Goal: Task Accomplishment & Management: Manage account settings

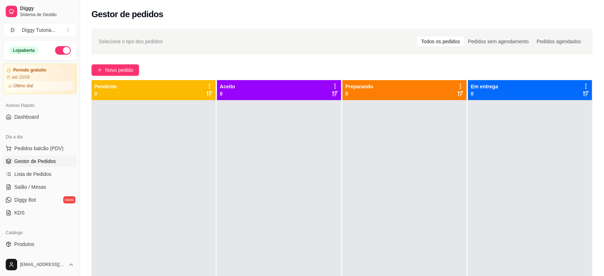
scroll to position [10, 0]
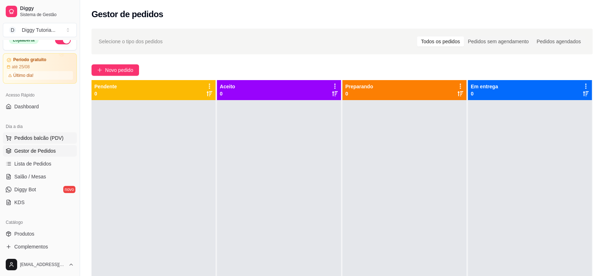
click at [39, 136] on span "Pedidos balcão (PDV)" at bounding box center [38, 137] width 49 height 7
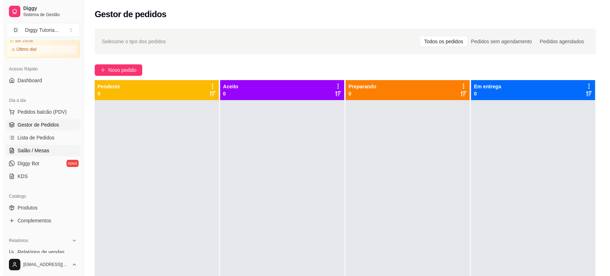
scroll to position [50, 0]
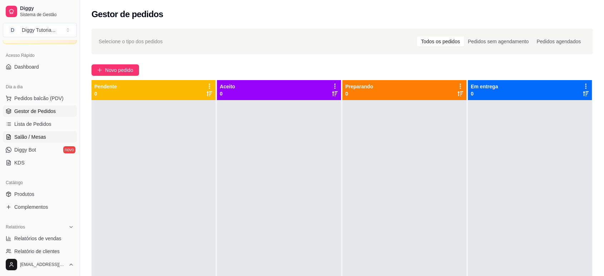
click at [40, 132] on link "Salão / Mesas" at bounding box center [40, 136] width 74 height 11
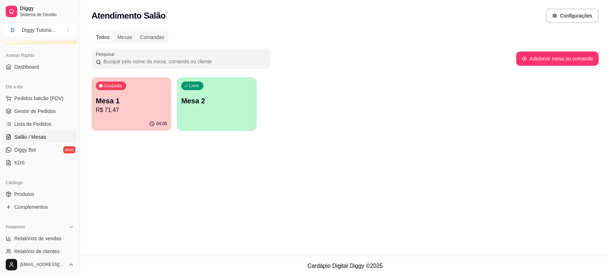
click at [128, 113] on p "R$ 71,47" at bounding box center [131, 110] width 71 height 9
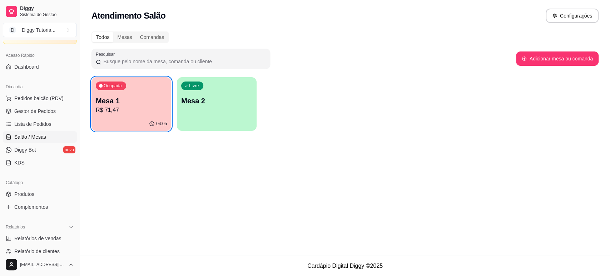
click at [214, 103] on p "Mesa 2" at bounding box center [216, 101] width 71 height 10
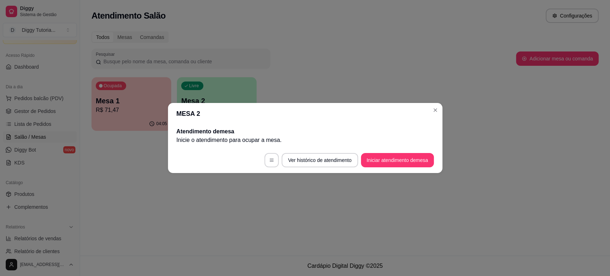
click at [325, 167] on button "Ver histórico de atendimento" at bounding box center [319, 160] width 76 height 14
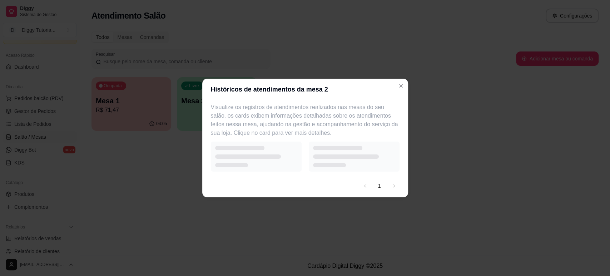
select select "7"
